Goal: Find specific page/section: Find specific page/section

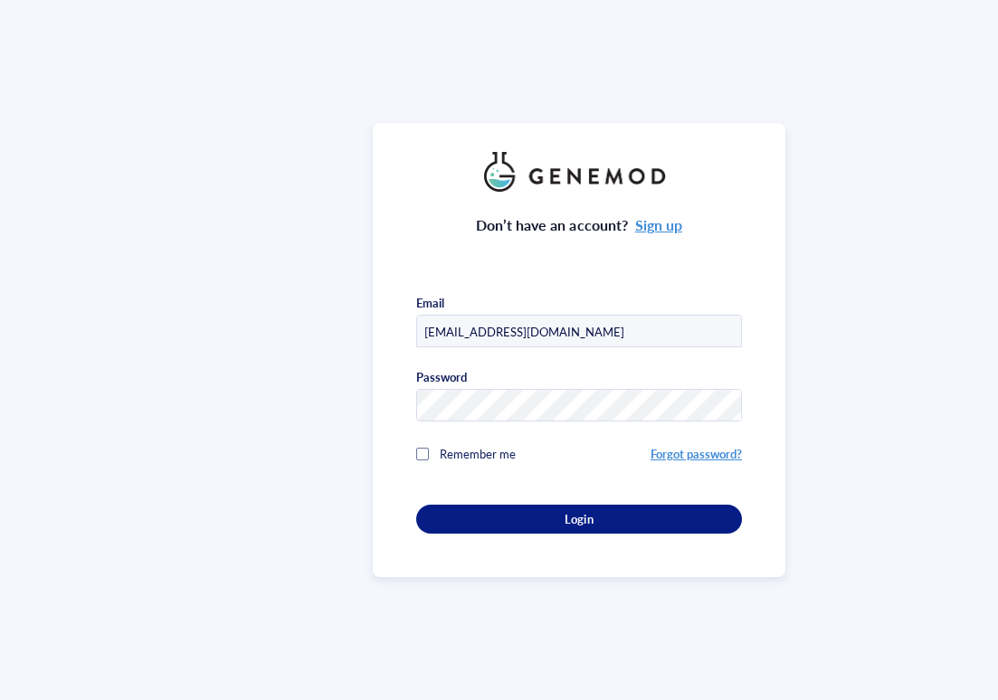
scroll to position [7104, 0]
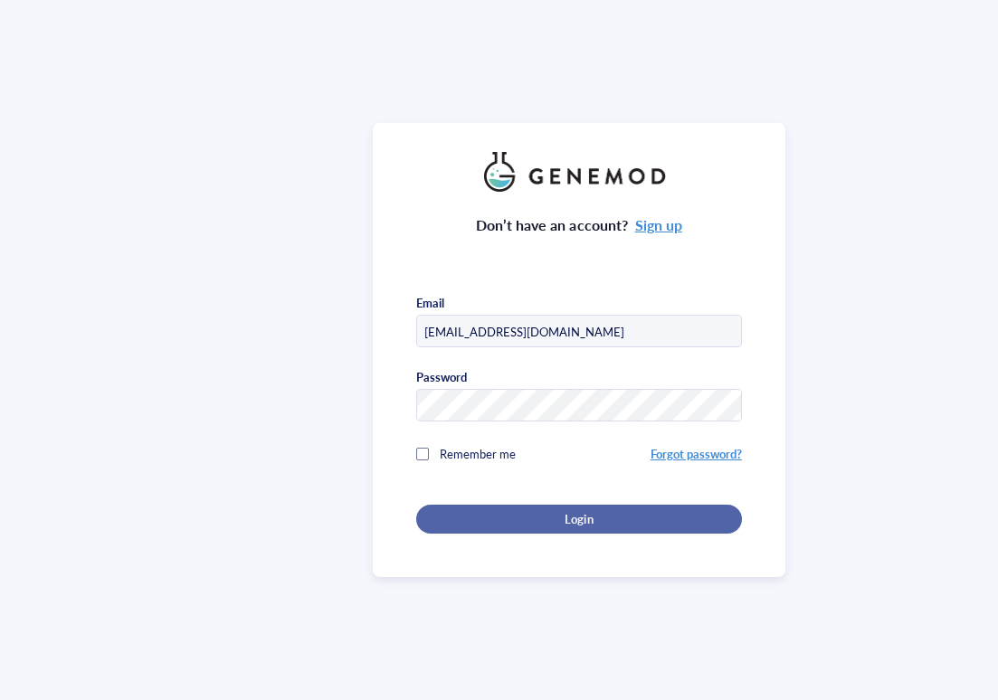
click at [491, 514] on div "Login" at bounding box center [579, 519] width 268 height 16
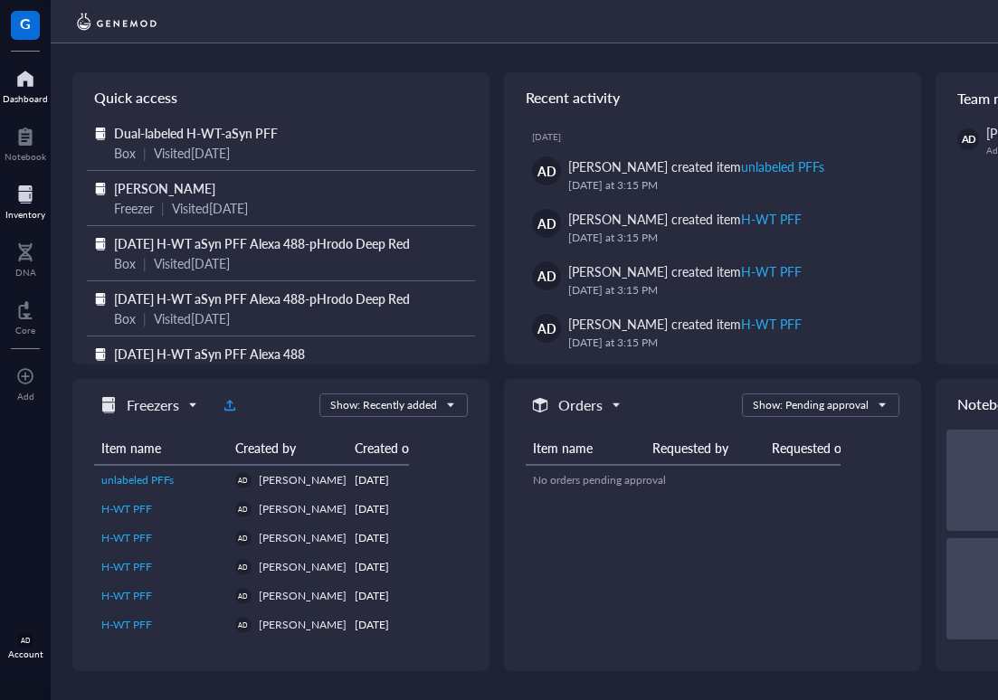
click at [15, 206] on div at bounding box center [25, 194] width 40 height 29
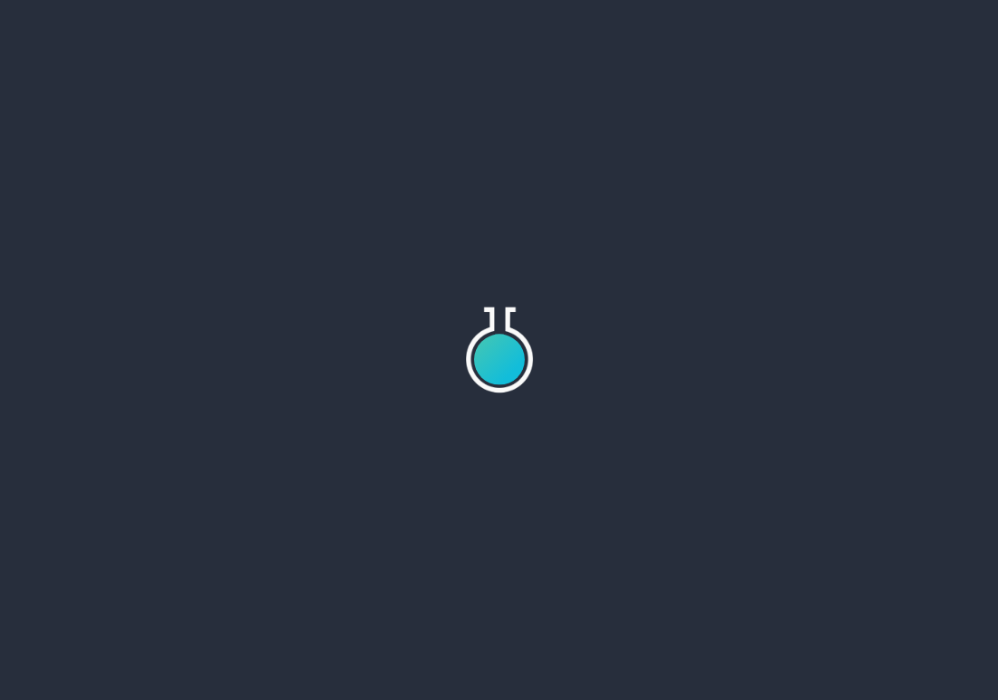
scroll to position [7104, 0]
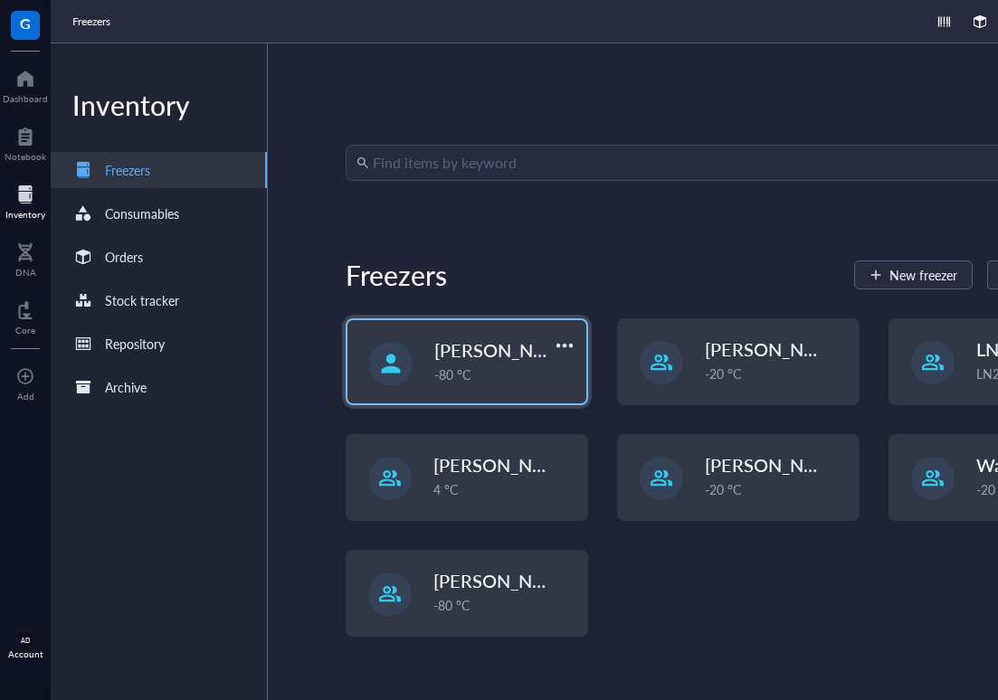
click at [488, 372] on div "-80 °C" at bounding box center [504, 375] width 141 height 20
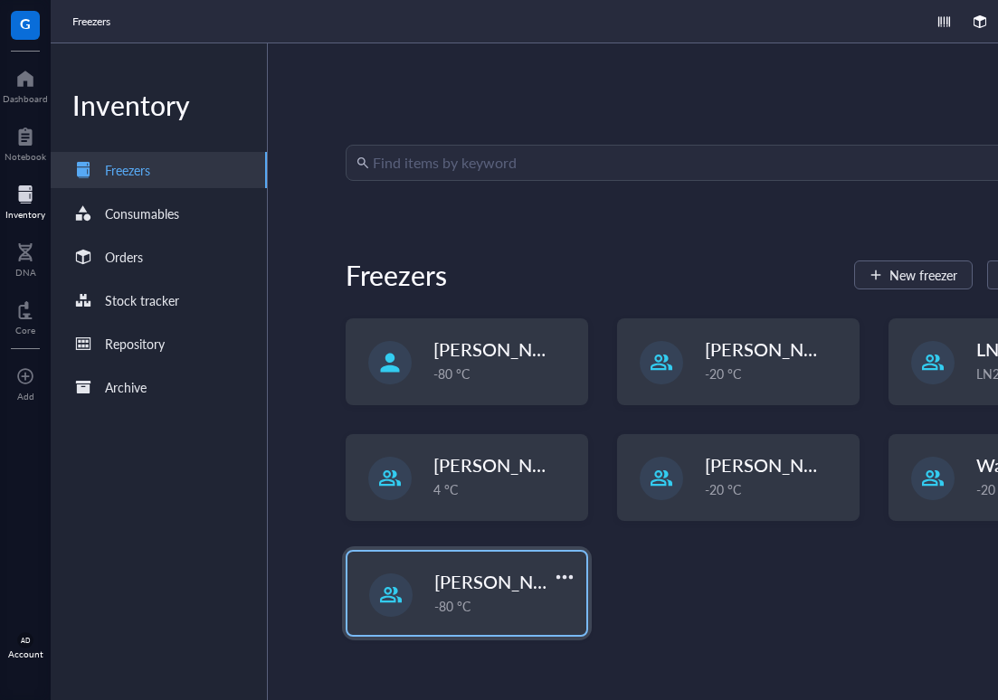
click at [464, 613] on div "-80 °C" at bounding box center [504, 606] width 141 height 20
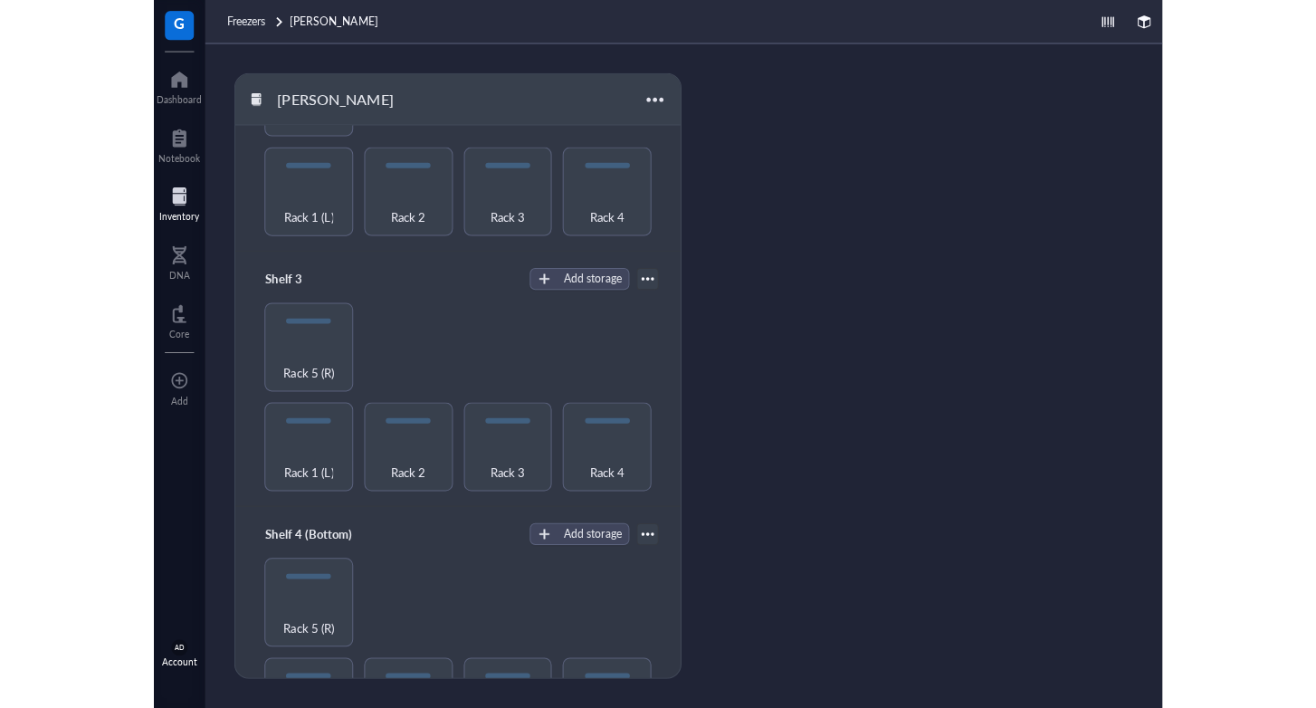
scroll to position [415, 0]
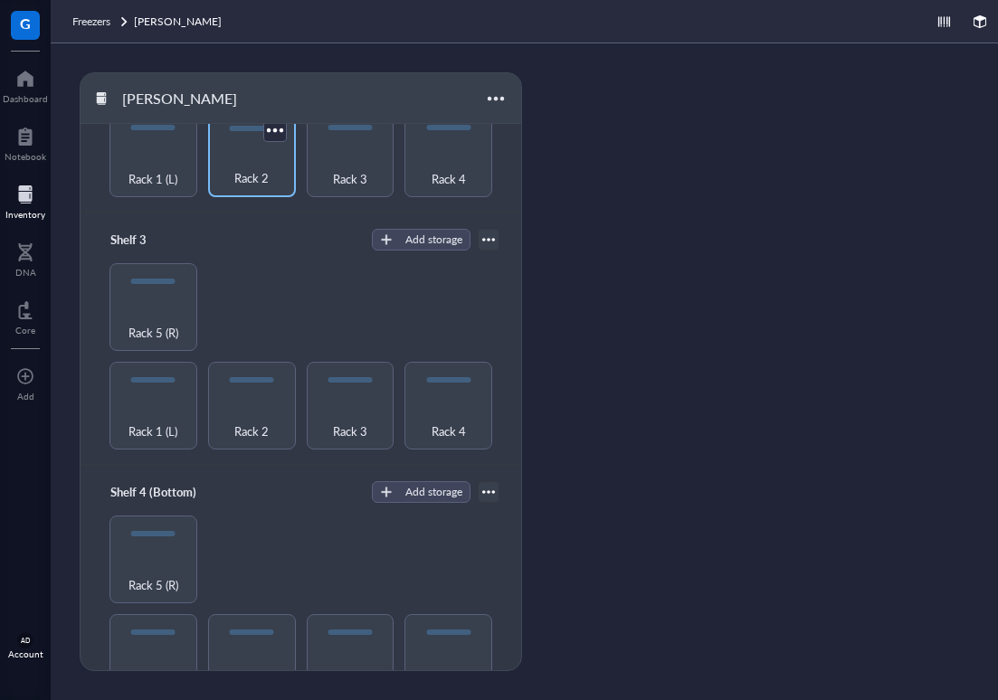
click at [251, 174] on span "Rack 2" at bounding box center [251, 178] width 34 height 20
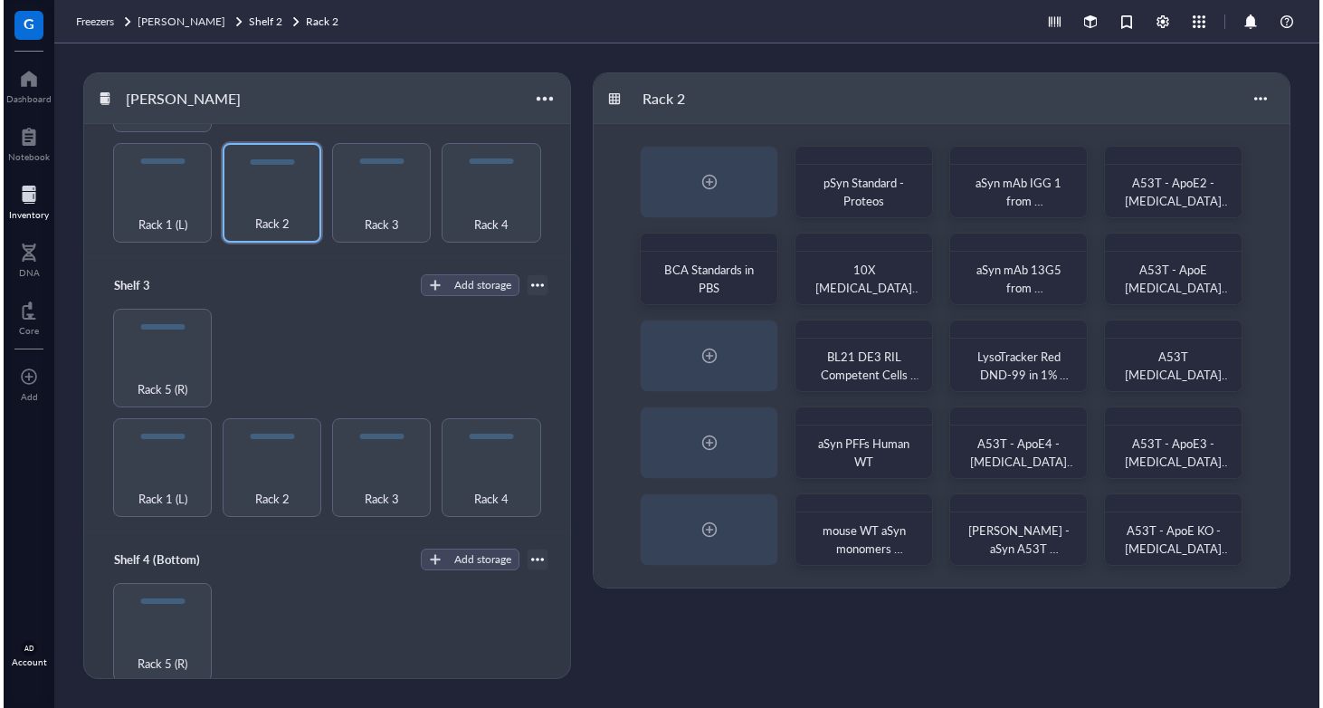
scroll to position [449, 0]
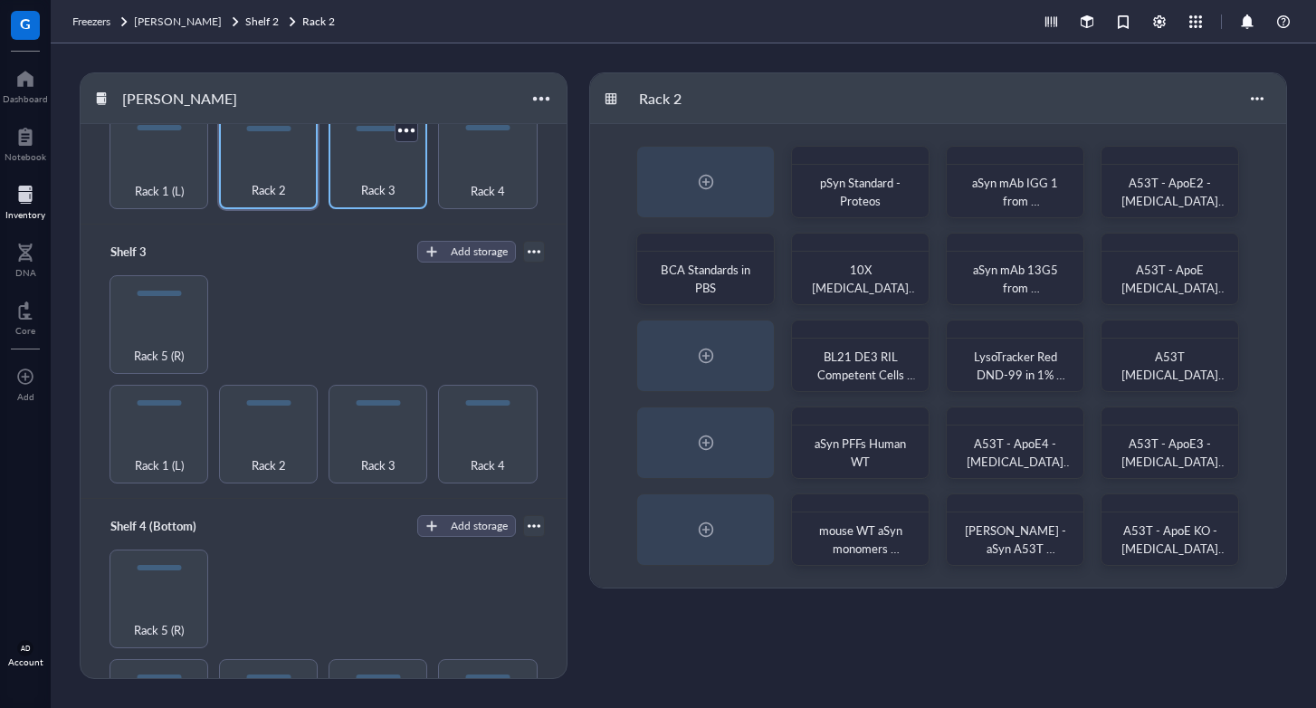
click at [383, 196] on div "Rack 3" at bounding box center [377, 158] width 99 height 99
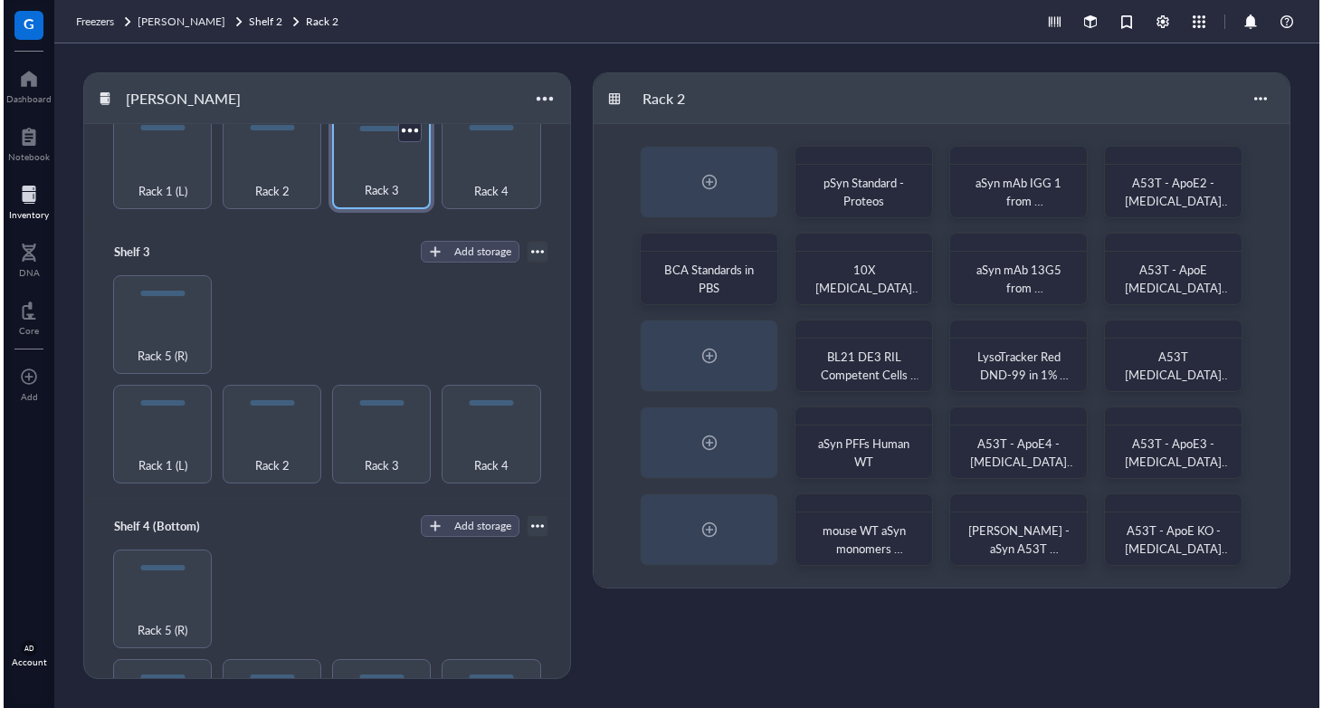
scroll to position [451, 0]
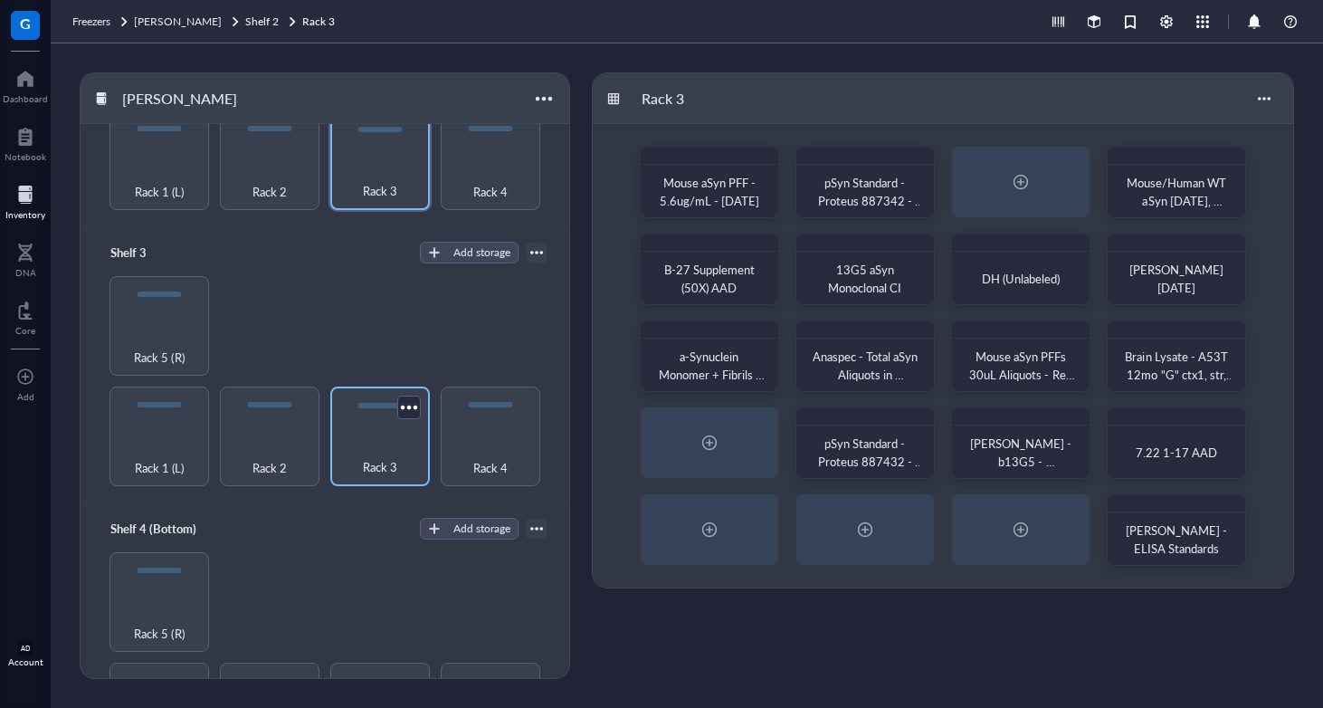
click at [347, 461] on div "Rack 3" at bounding box center [379, 457] width 81 height 40
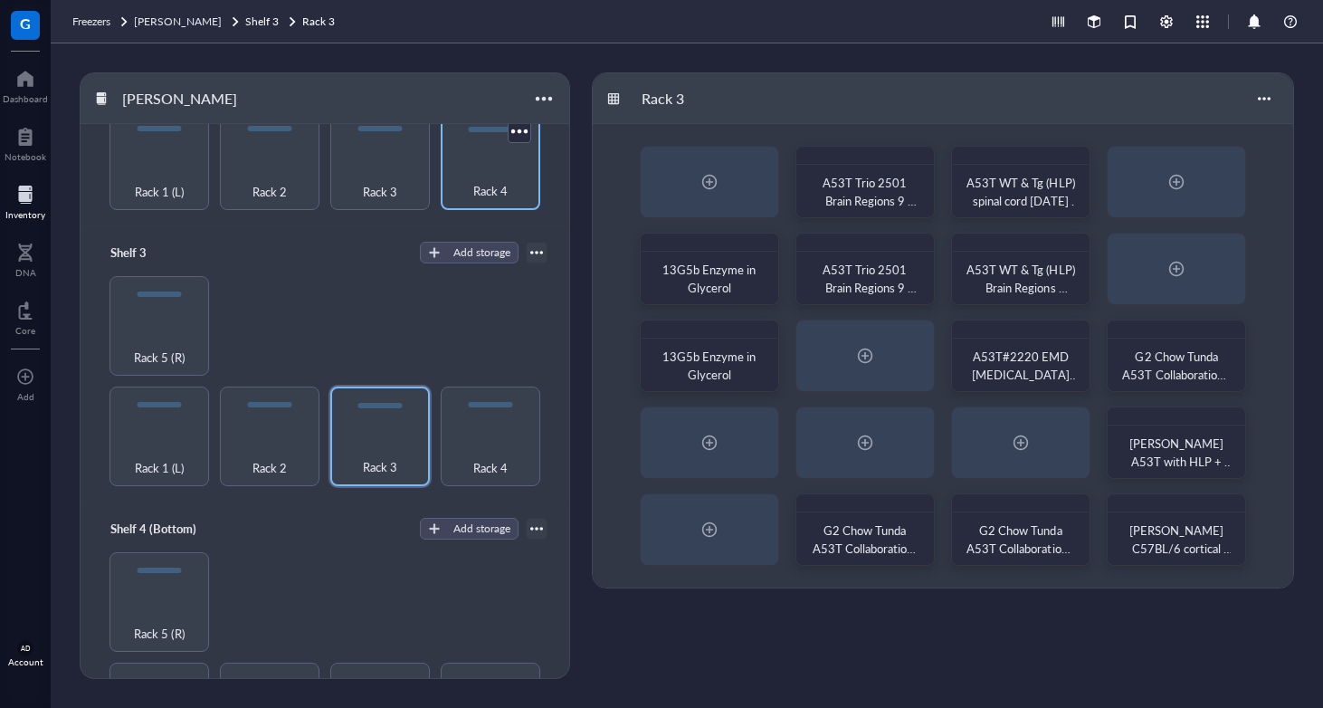
click at [484, 166] on div "Rack 4" at bounding box center [490, 181] width 81 height 40
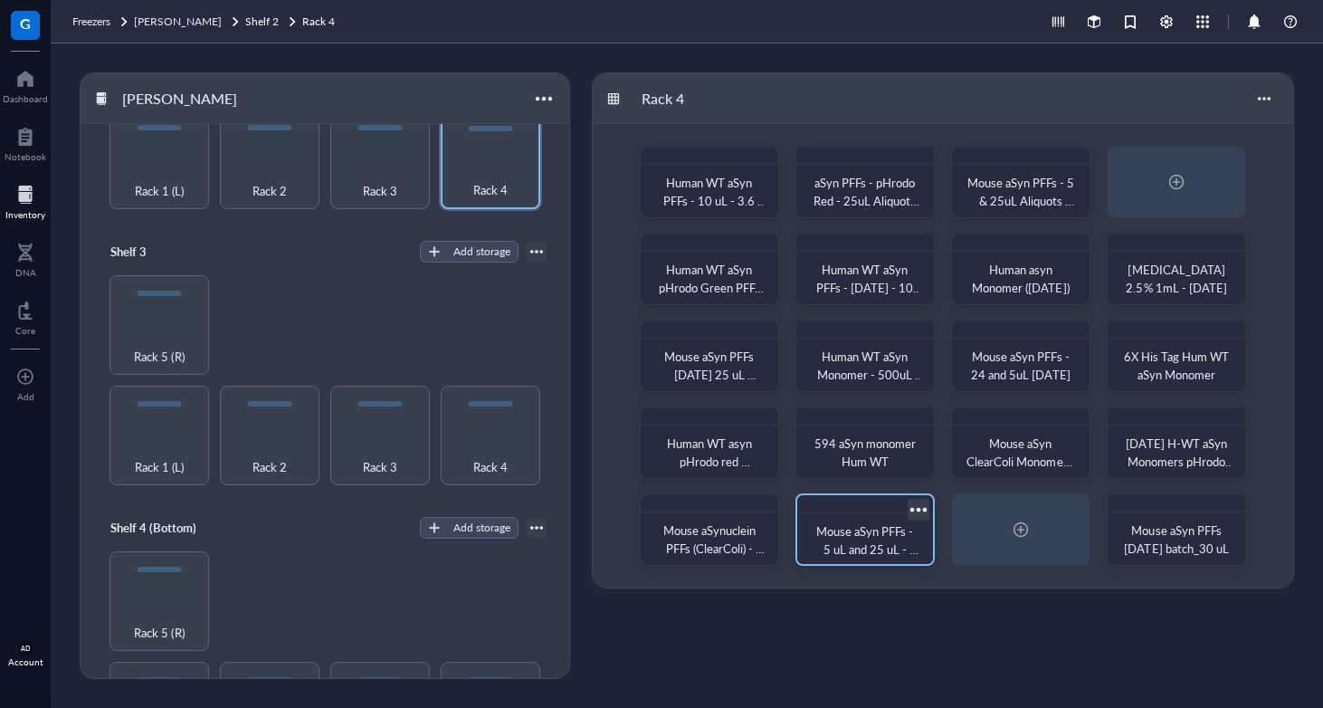
scroll to position [451, 0]
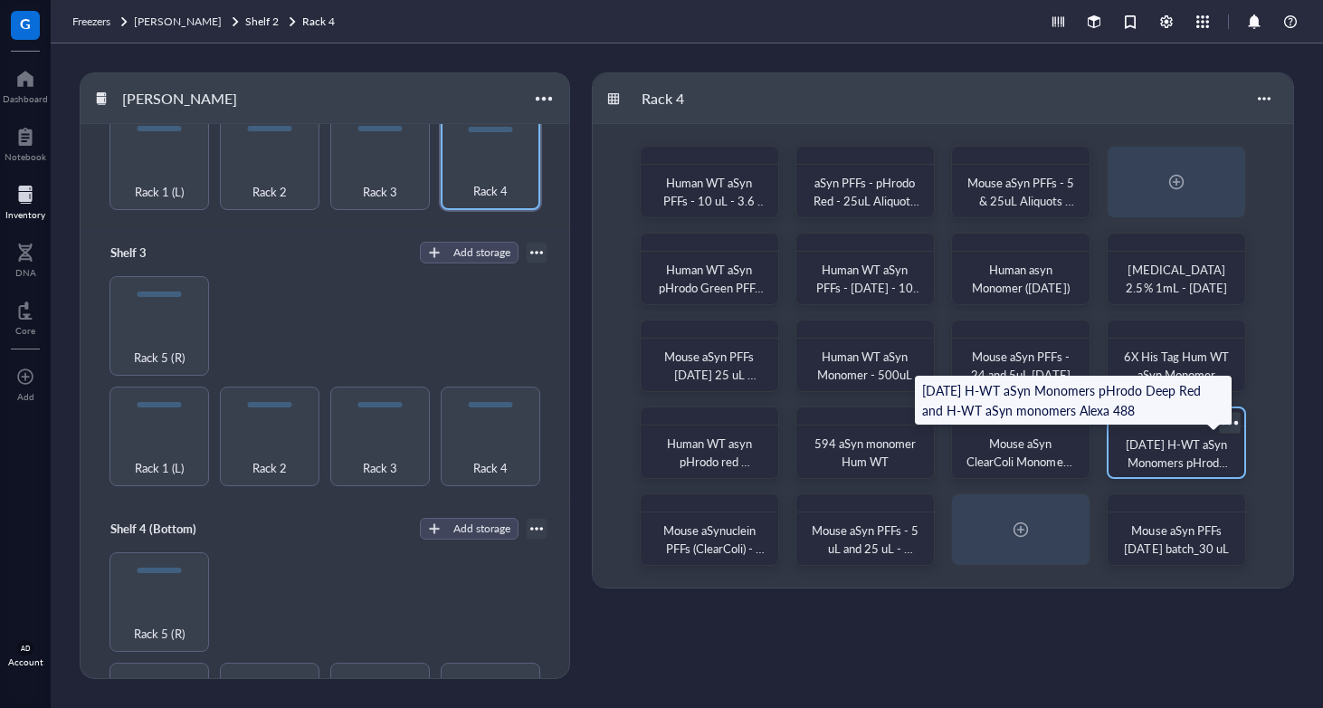
click at [997, 461] on span "[DATE] H-WT aSyn Monomers pHrodo Deep Red and H-WT aSyn monomers Alexa 488" at bounding box center [1177, 480] width 107 height 90
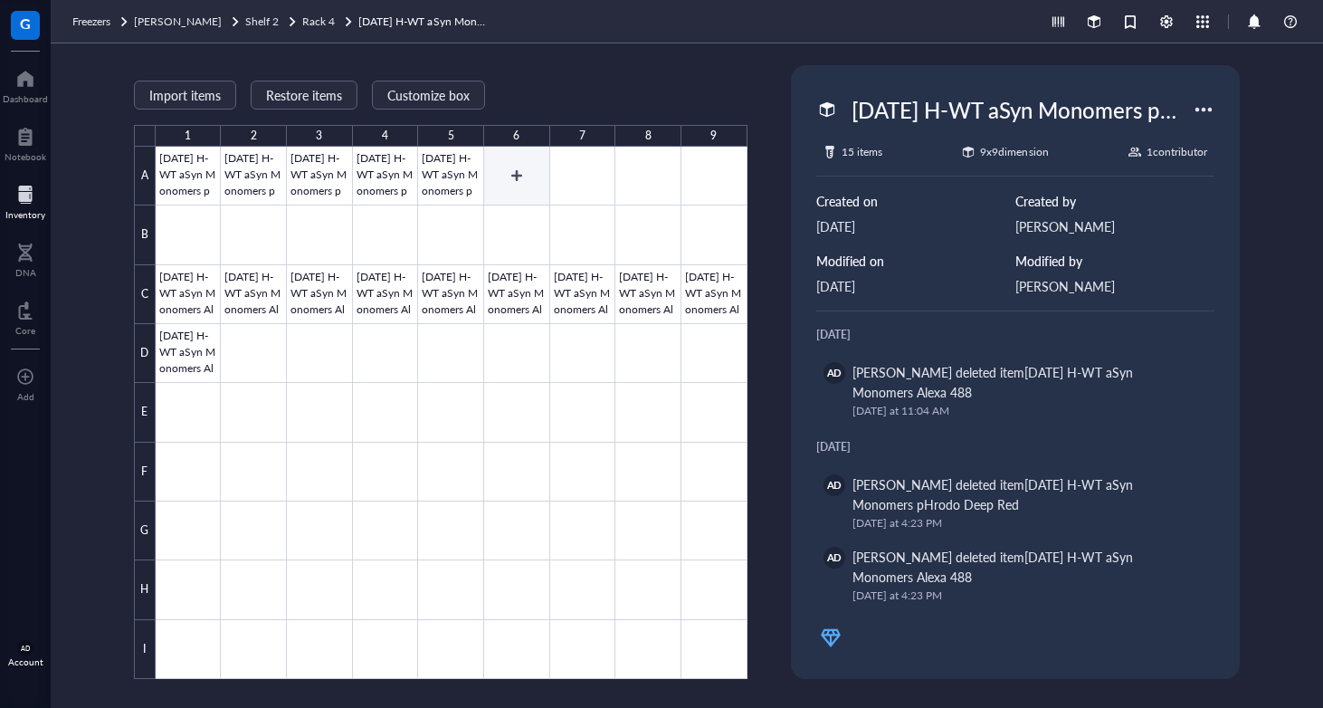
click at [501, 179] on div at bounding box center [452, 413] width 592 height 532
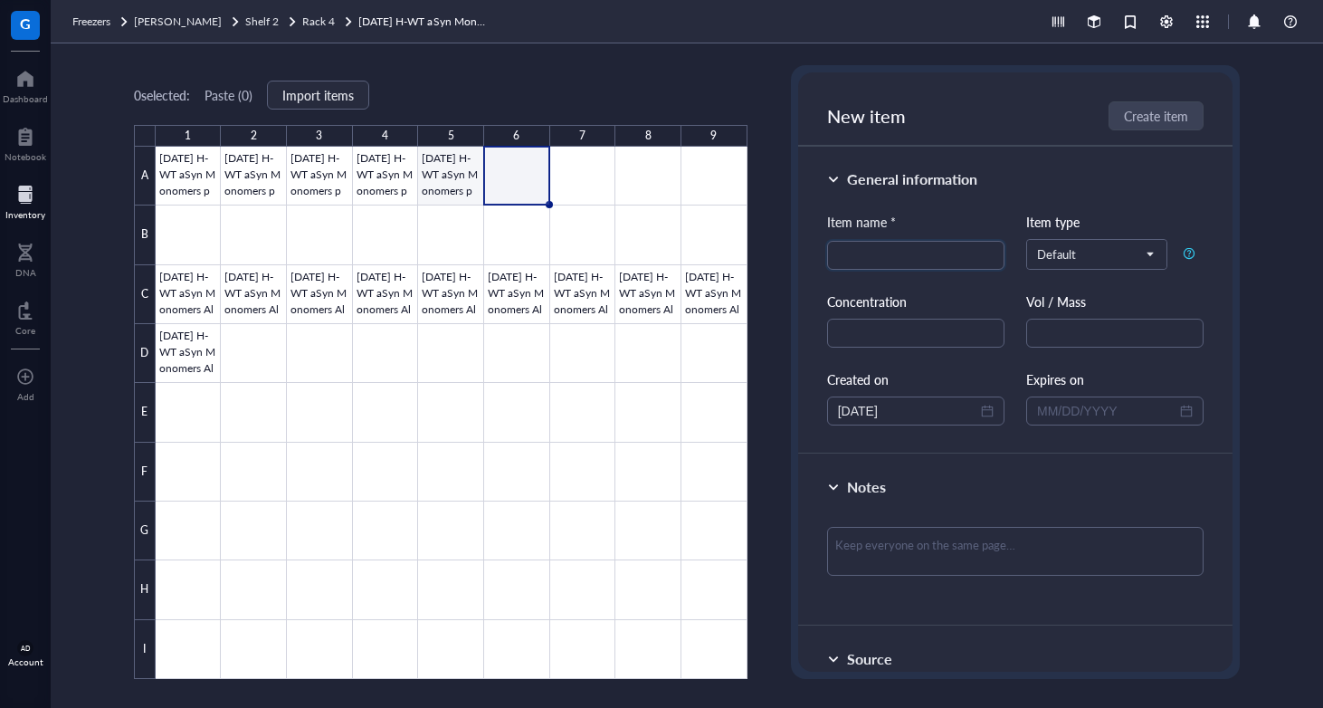
click at [447, 184] on div at bounding box center [452, 413] width 592 height 532
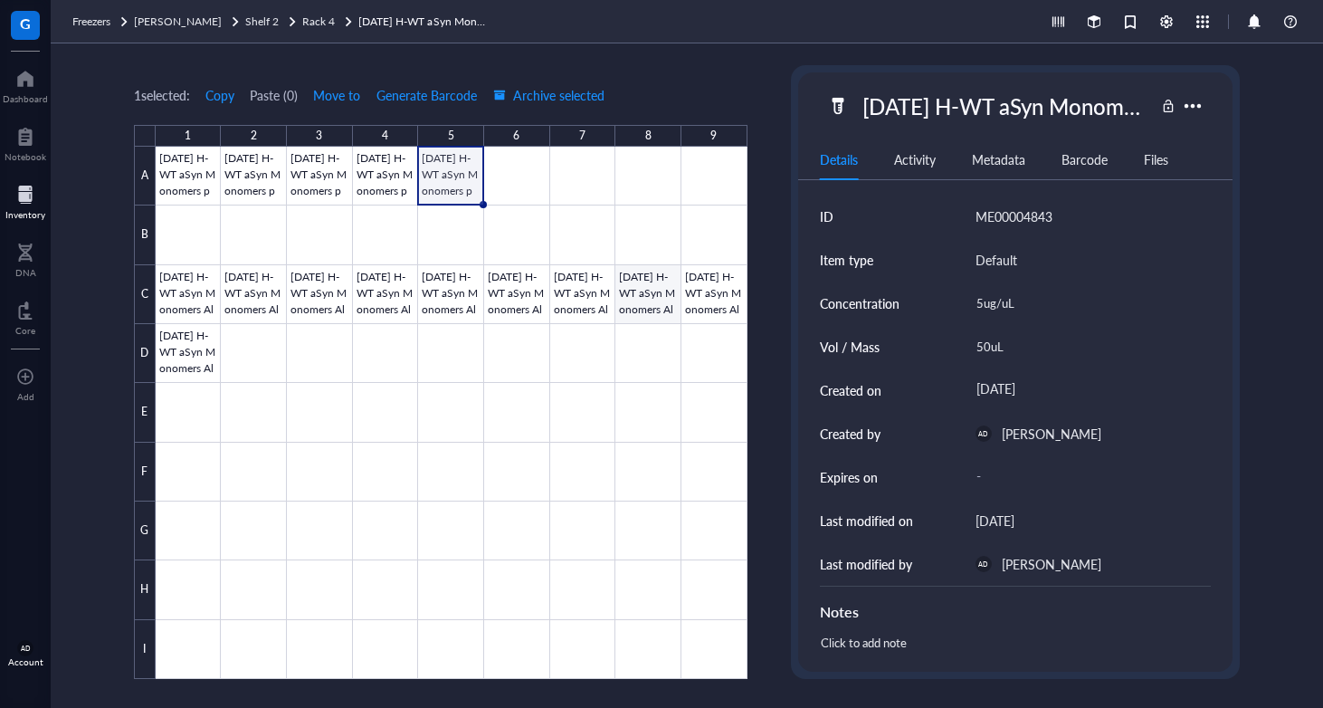
click at [654, 301] on div at bounding box center [452, 413] width 592 height 532
click at [193, 301] on div at bounding box center [452, 413] width 592 height 532
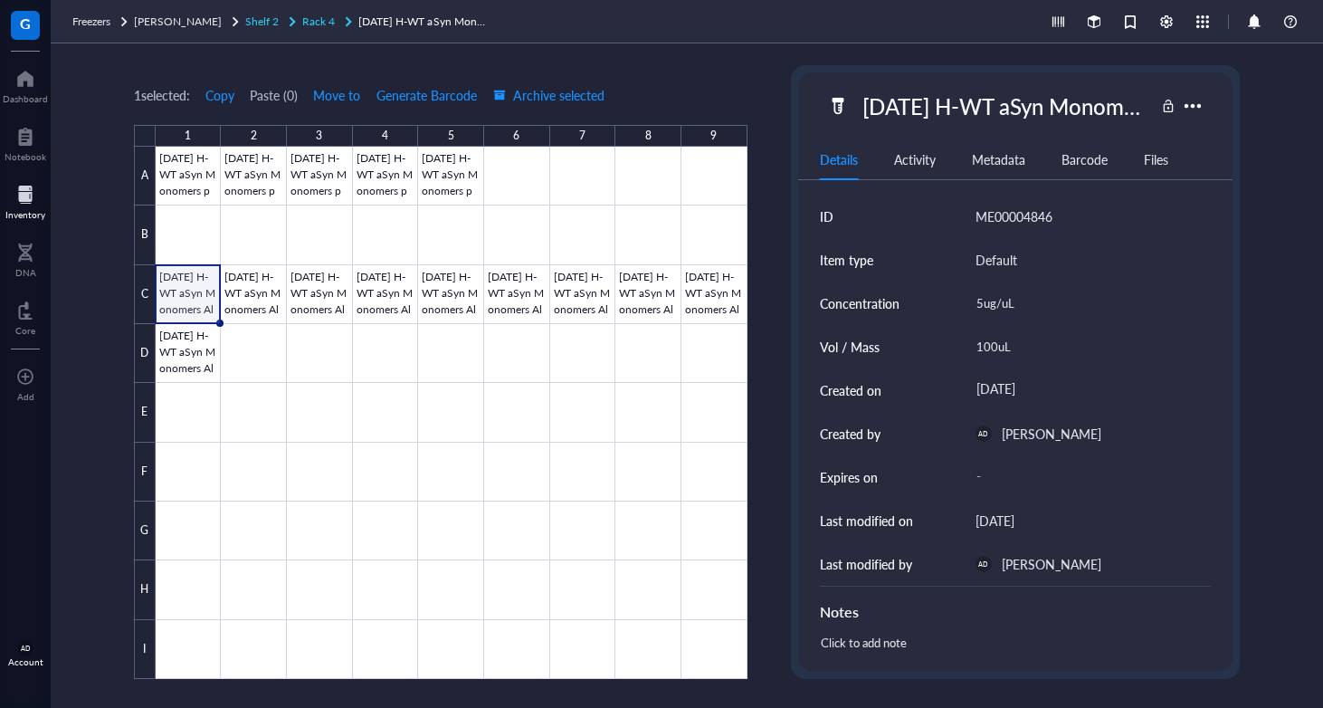
click at [245, 18] on span "Shelf 2" at bounding box center [261, 21] width 33 height 15
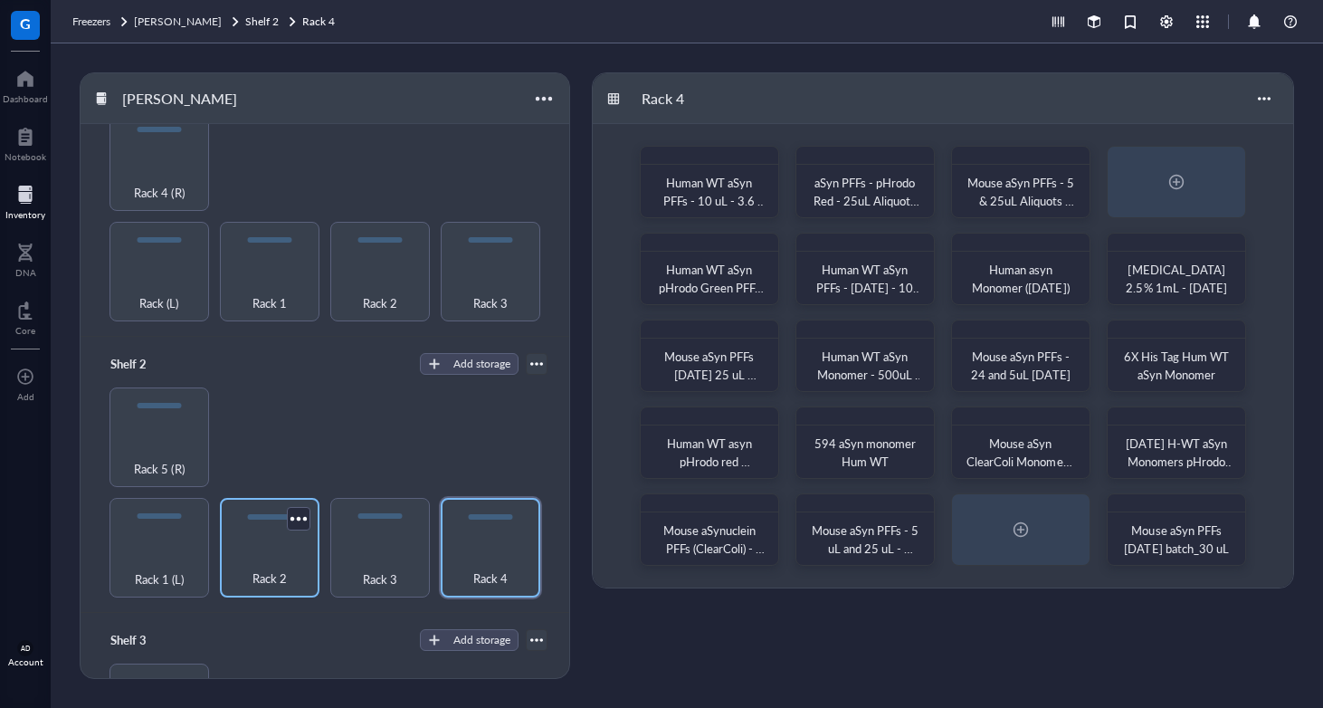
scroll to position [67, 0]
click at [284, 560] on div "Rack 2" at bounding box center [269, 565] width 81 height 40
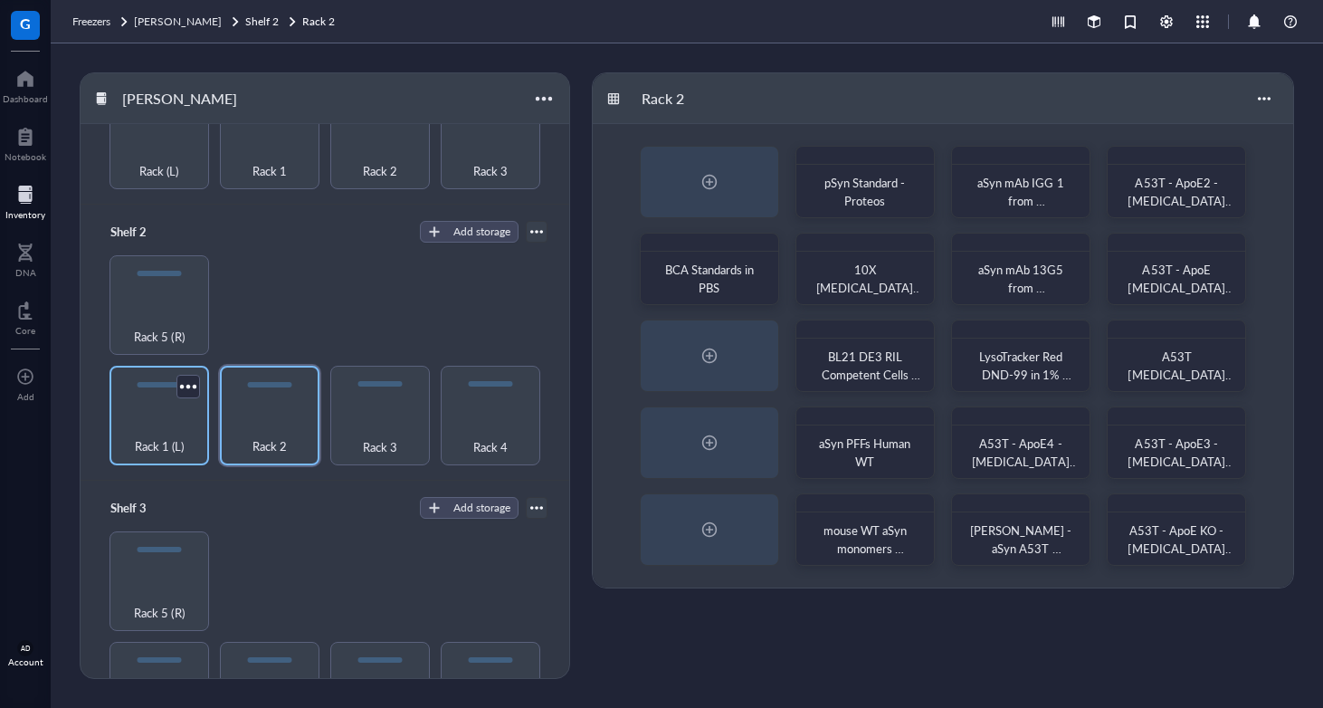
click at [179, 436] on span "Rack 1 (L)" at bounding box center [159, 446] width 49 height 20
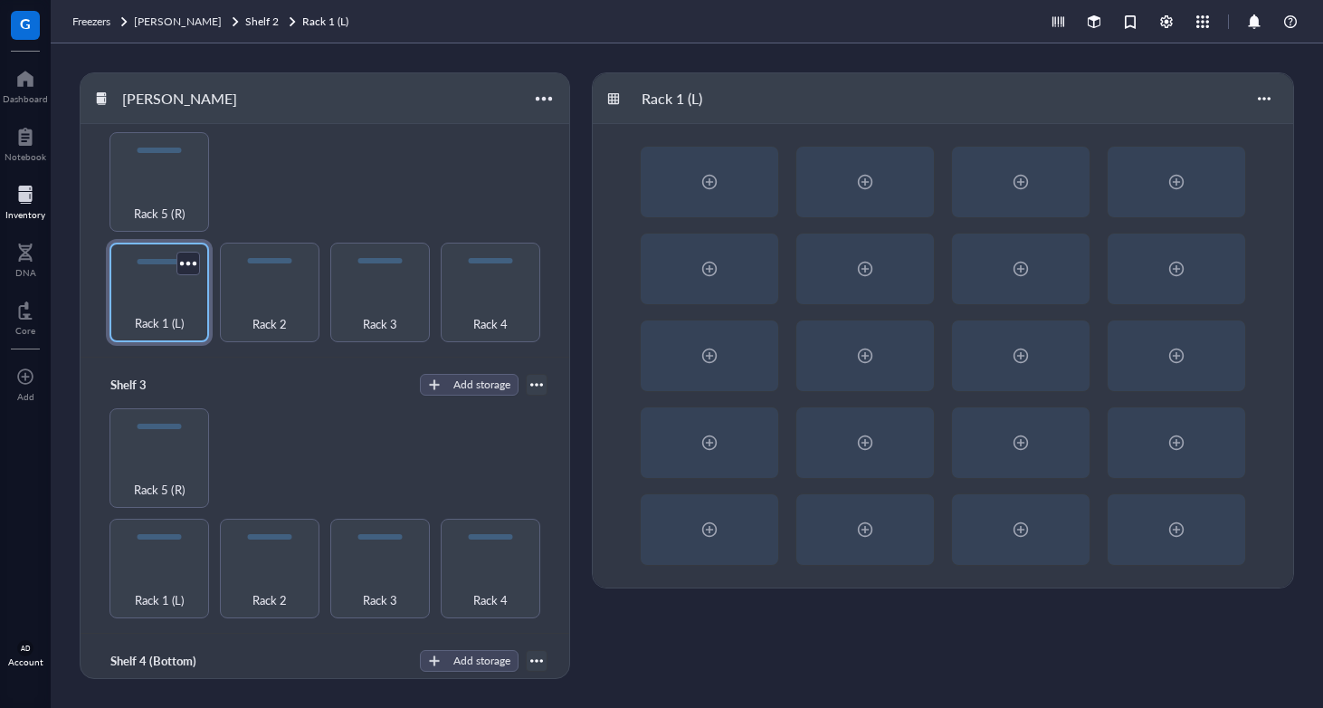
scroll to position [319, 0]
click at [256, 593] on span "Rack 2" at bounding box center [269, 598] width 34 height 20
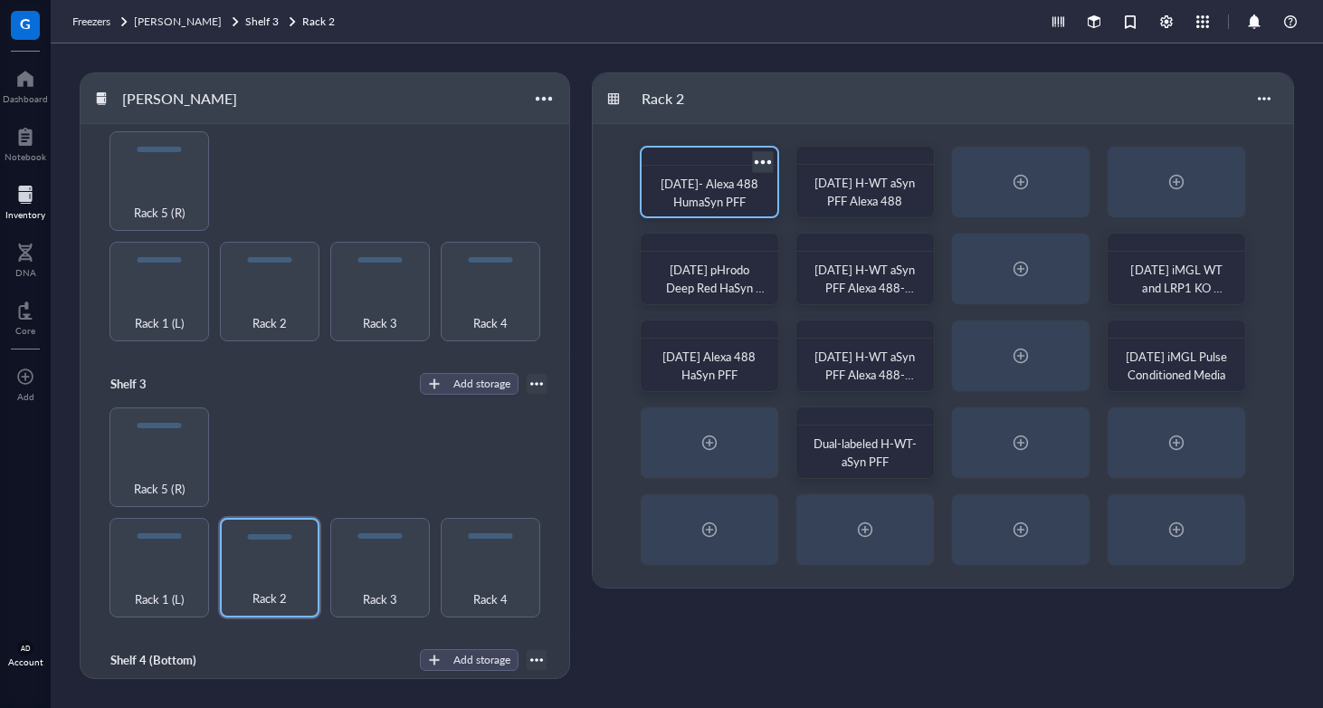
click at [737, 202] on span "[DATE]- Alexa 488 HumaSyn PFF" at bounding box center [711, 192] width 100 height 35
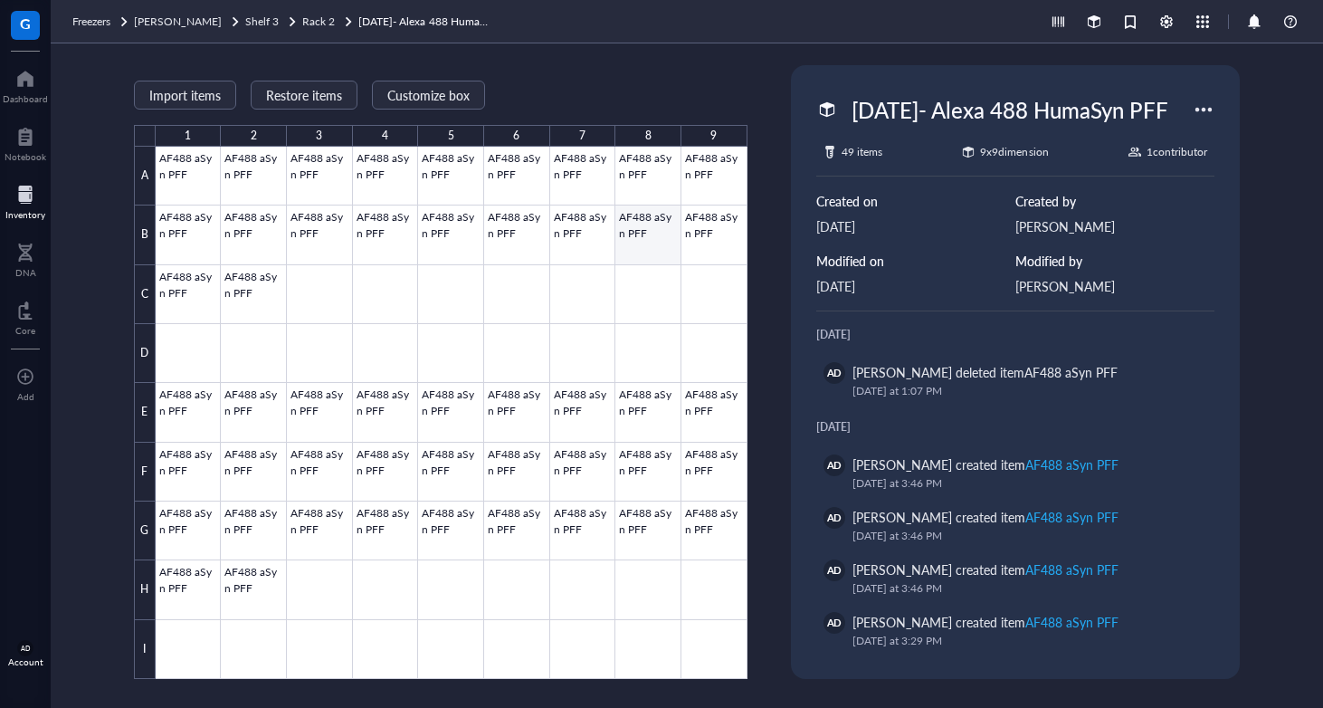
click at [692, 229] on div at bounding box center [452, 413] width 592 height 532
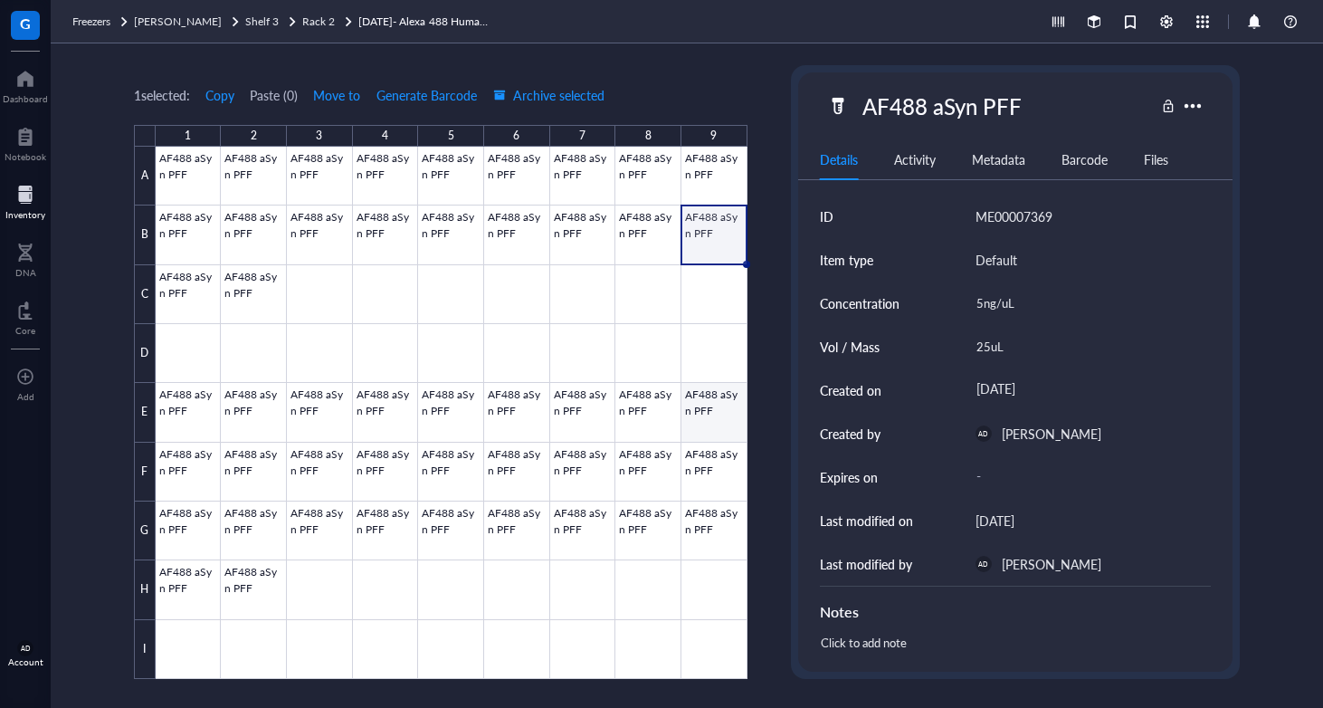
click at [704, 423] on div at bounding box center [452, 413] width 592 height 532
